Goal: Transaction & Acquisition: Purchase product/service

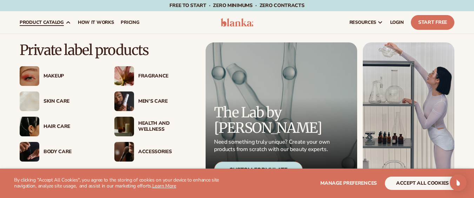
click at [49, 78] on div "Makeup" at bounding box center [72, 76] width 57 height 6
click at [139, 75] on div "Fragrance" at bounding box center [166, 76] width 57 height 6
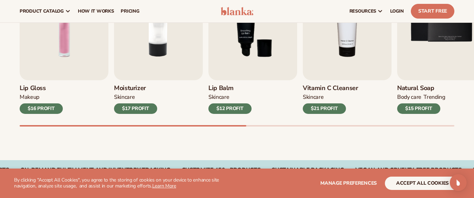
scroll to position [277, 0]
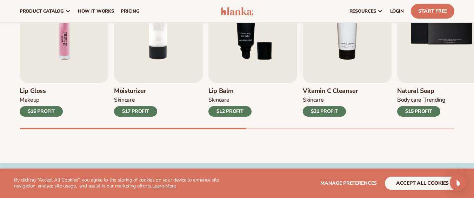
click at [100, 56] on img "1 / 9" at bounding box center [64, 26] width 89 height 113
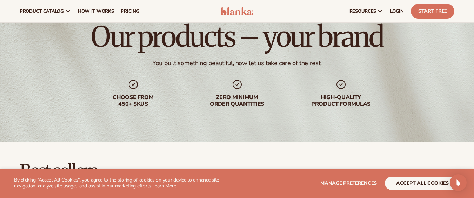
scroll to position [19, 0]
